Goal: Ask a question

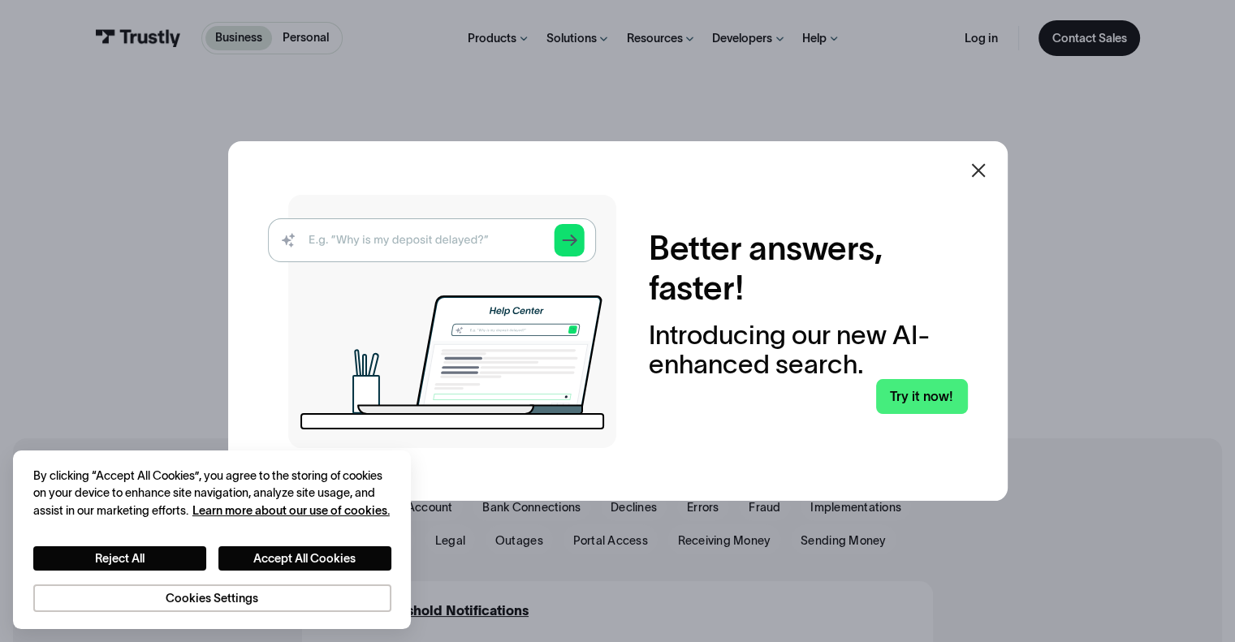
click at [986, 171] on icon at bounding box center [977, 170] width 19 height 19
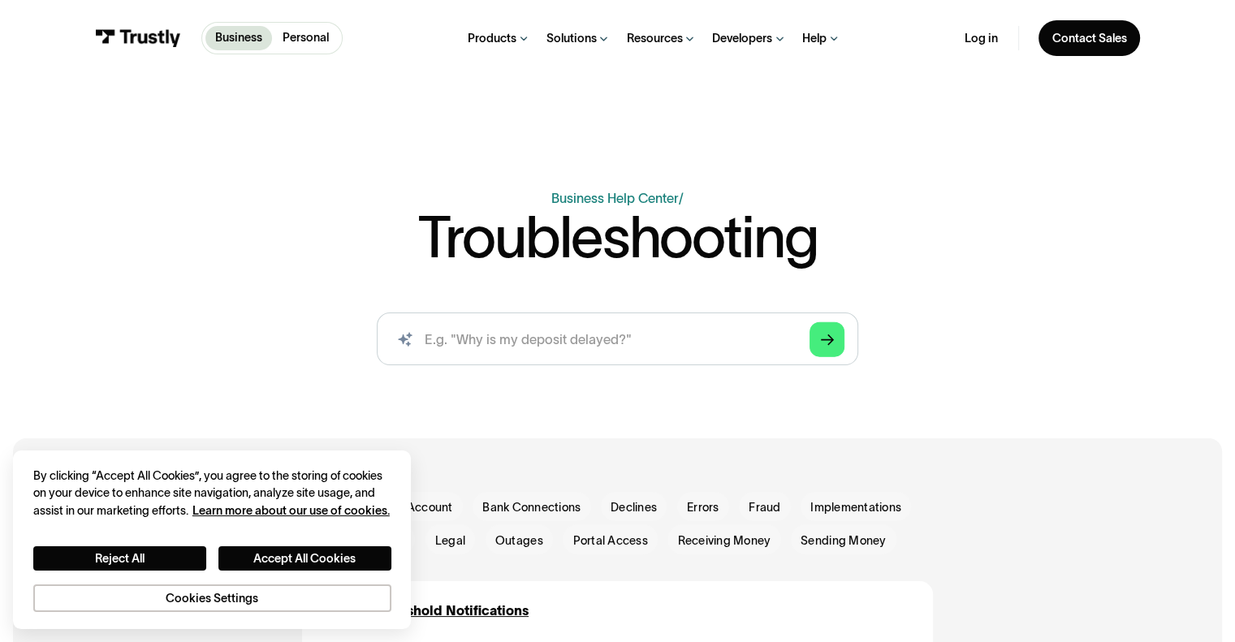
click at [373, 226] on div "Business Help Center Personal Help Center / Troubleshooting AI-powered search (…" at bounding box center [616, 283] width 961 height 191
click at [503, 338] on input "search" at bounding box center [617, 339] width 481 height 53
click at [513, 347] on input "ame" at bounding box center [617, 339] width 481 height 53
type input "a"
type input "AMEGY"
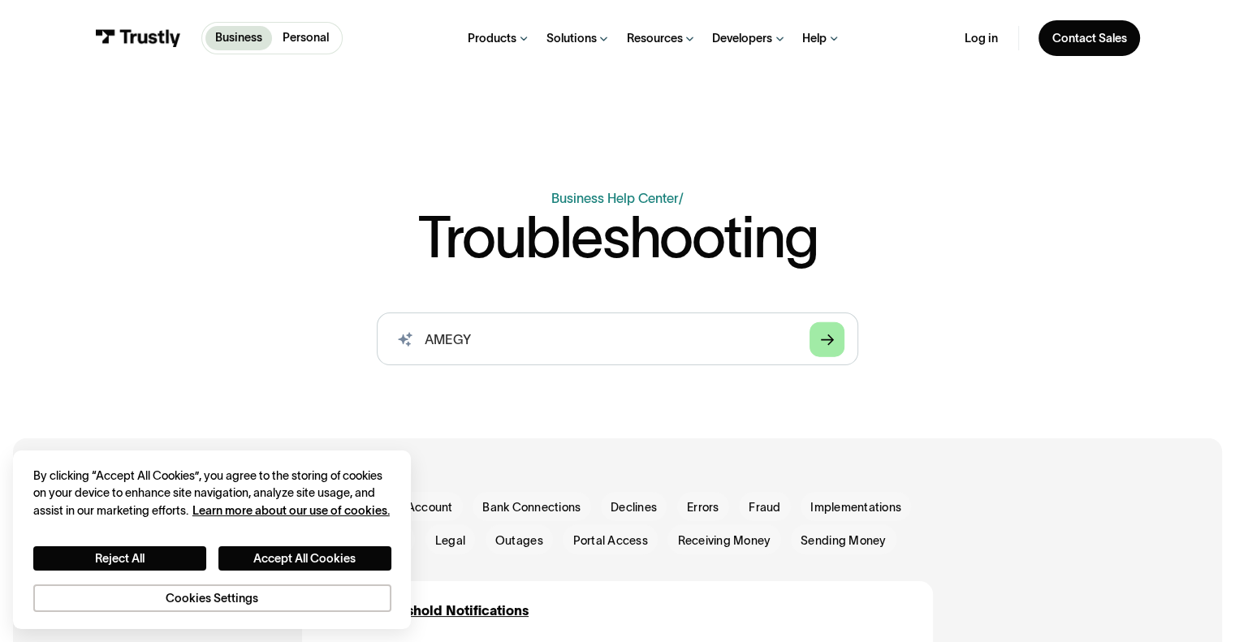
click at [835, 333] on link "Arrow Right" at bounding box center [826, 338] width 35 height 35
click at [810, 334] on link "Arrow Right" at bounding box center [826, 338] width 35 height 35
click at [813, 335] on link "Arrow Right" at bounding box center [826, 338] width 35 height 35
